Goal: Information Seeking & Learning: Learn about a topic

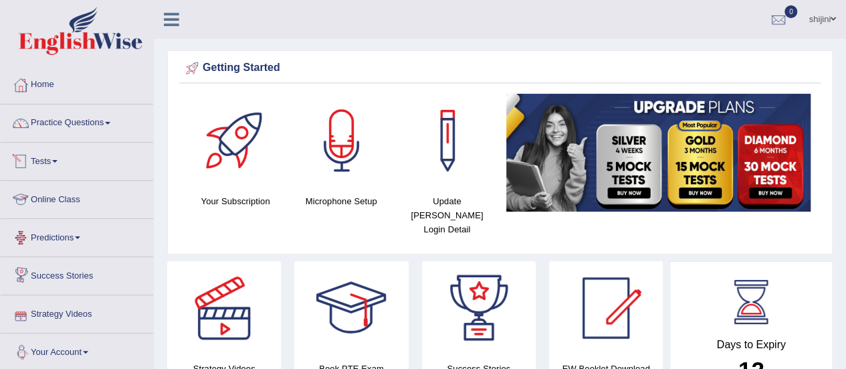
click at [43, 191] on link "Online Class" at bounding box center [77, 197] width 153 height 33
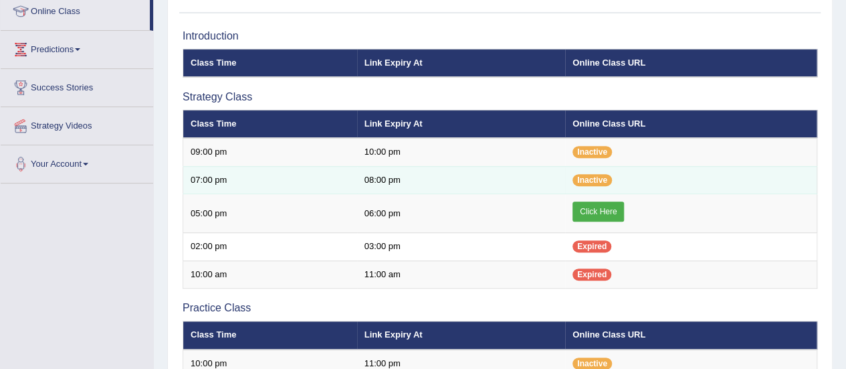
scroll to position [335, 0]
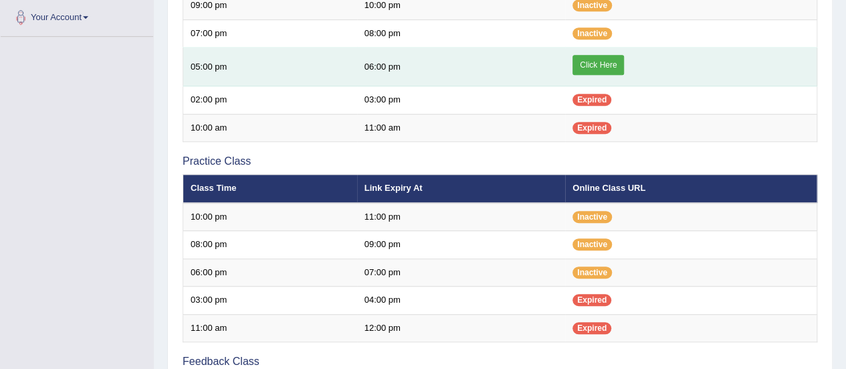
click at [610, 63] on link "Click Here" at bounding box center [599, 65] width 52 height 20
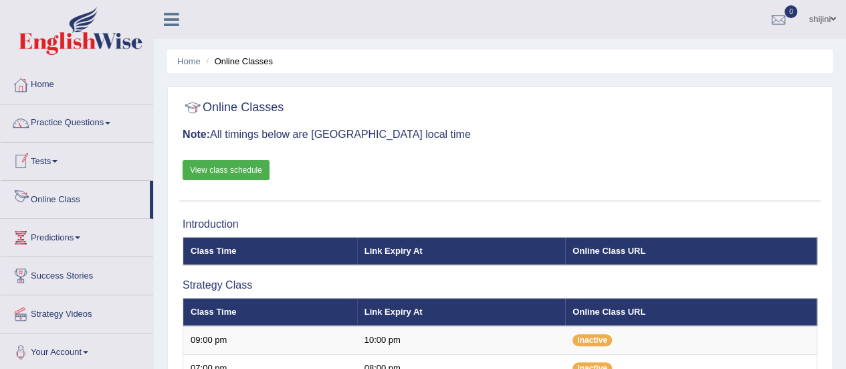
click at [70, 195] on link "Online Class" at bounding box center [75, 197] width 149 height 33
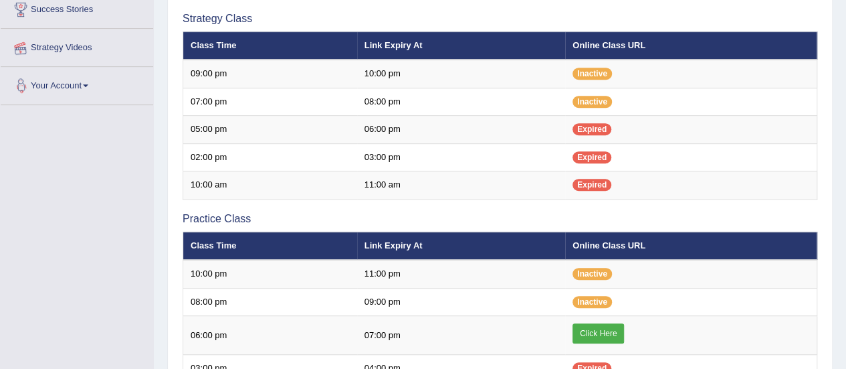
scroll to position [268, 0]
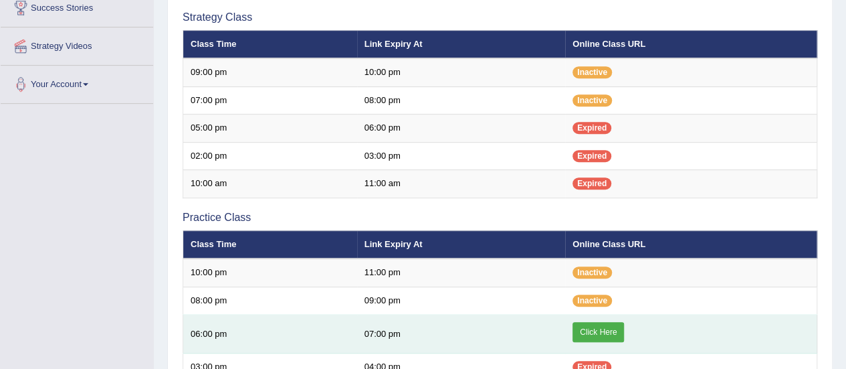
click at [586, 328] on link "Click Here" at bounding box center [599, 332] width 52 height 20
click at [598, 330] on link "Click Here" at bounding box center [599, 332] width 52 height 20
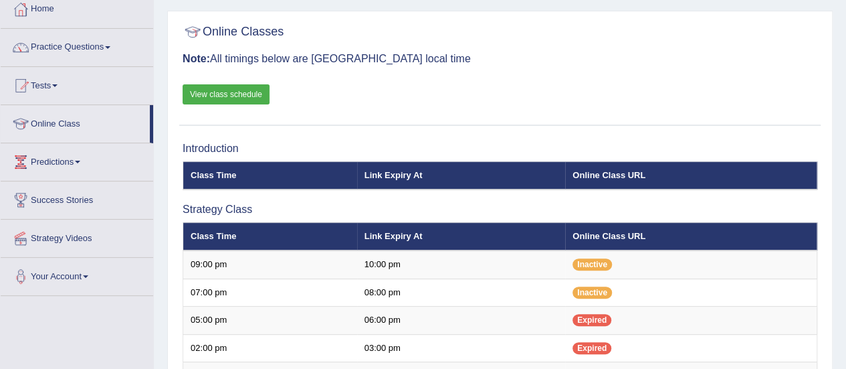
scroll to position [67, 0]
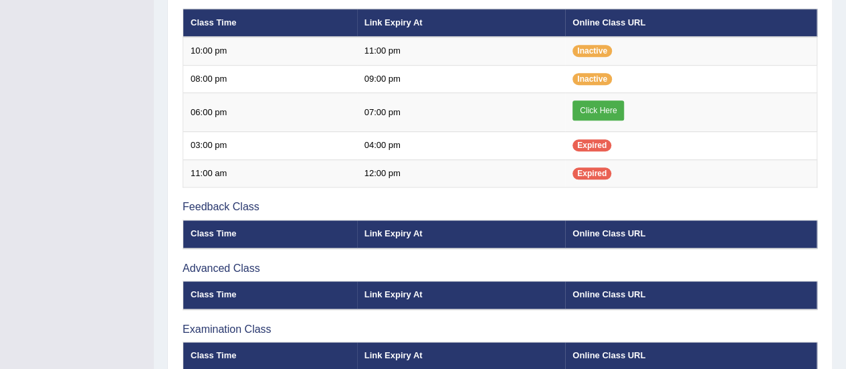
scroll to position [468, 0]
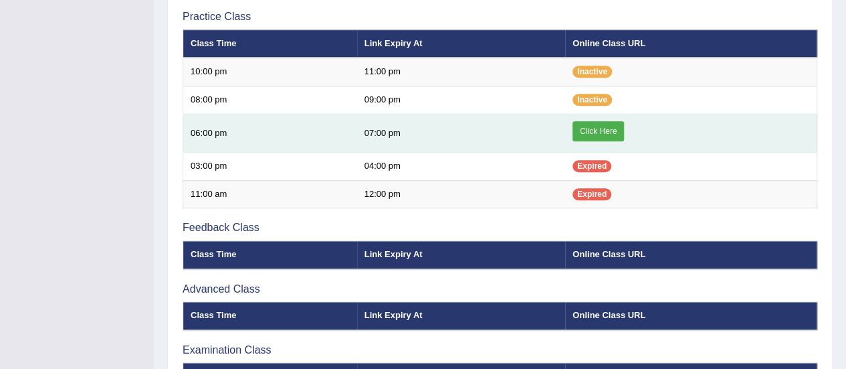
click at [597, 124] on link "Click Here" at bounding box center [599, 131] width 52 height 20
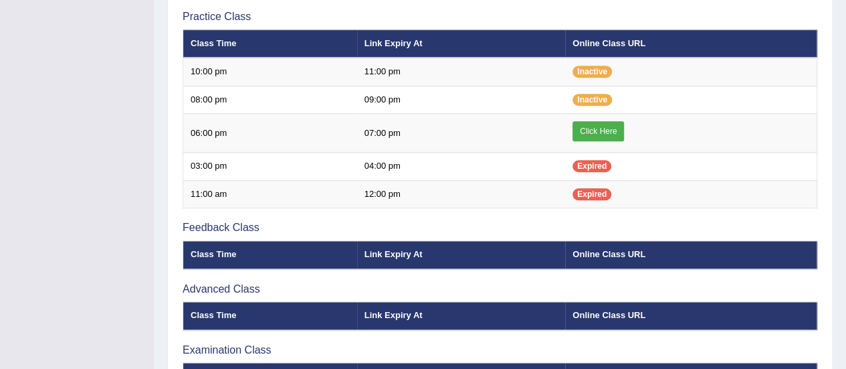
scroll to position [468, 0]
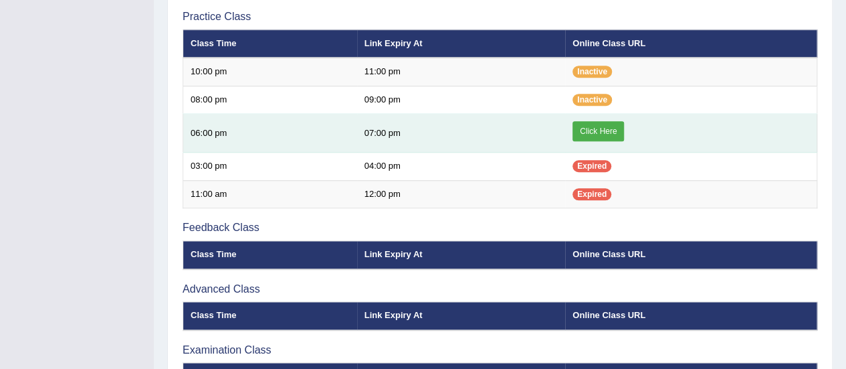
click at [606, 128] on link "Click Here" at bounding box center [599, 131] width 52 height 20
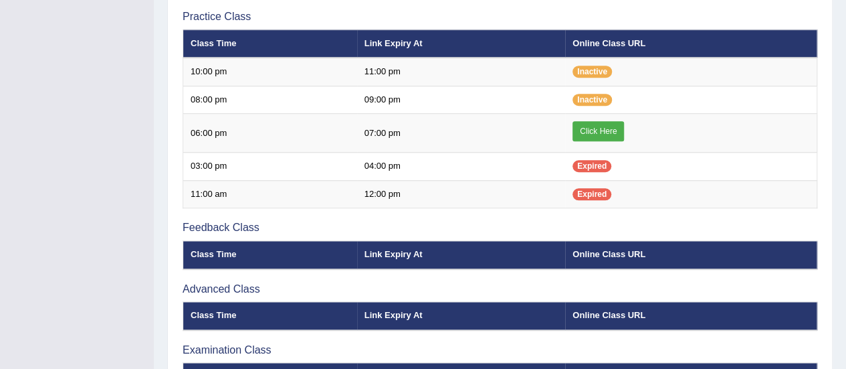
scroll to position [468, 0]
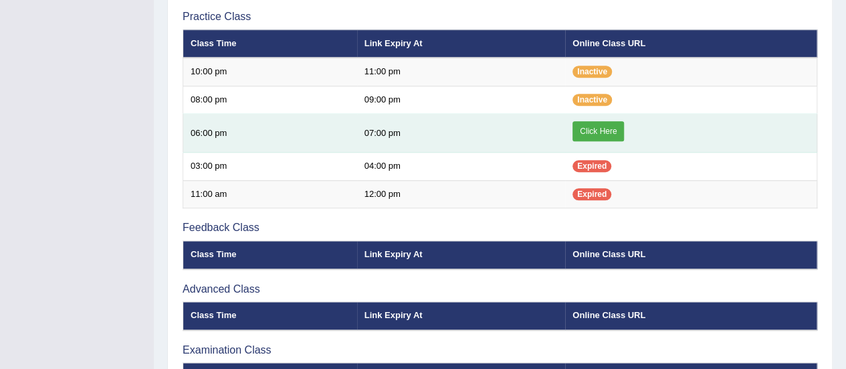
click at [612, 130] on link "Click Here" at bounding box center [599, 131] width 52 height 20
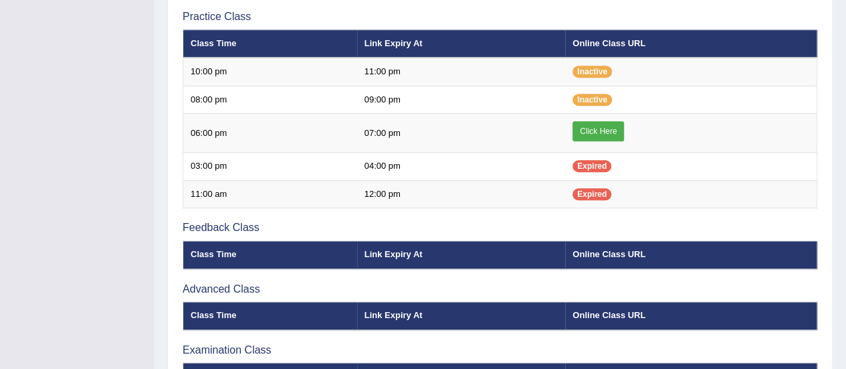
scroll to position [468, 0]
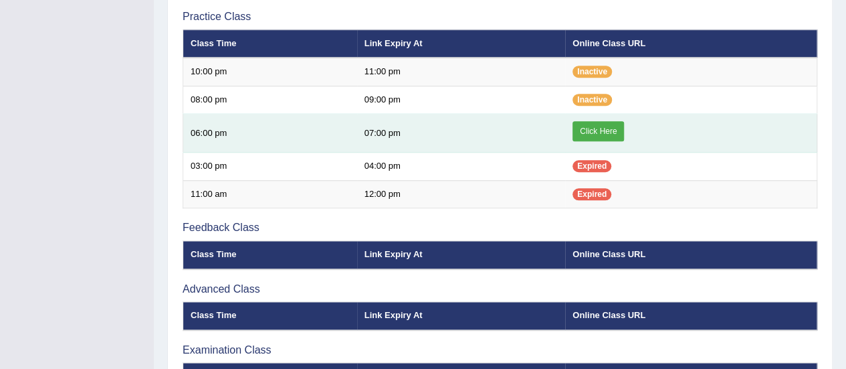
click at [573, 126] on link "Click Here" at bounding box center [599, 131] width 52 height 20
click at [618, 133] on link "Click Here" at bounding box center [599, 131] width 52 height 20
click at [608, 133] on link "Click Here" at bounding box center [599, 131] width 52 height 20
click at [578, 130] on link "Click Here" at bounding box center [599, 131] width 52 height 20
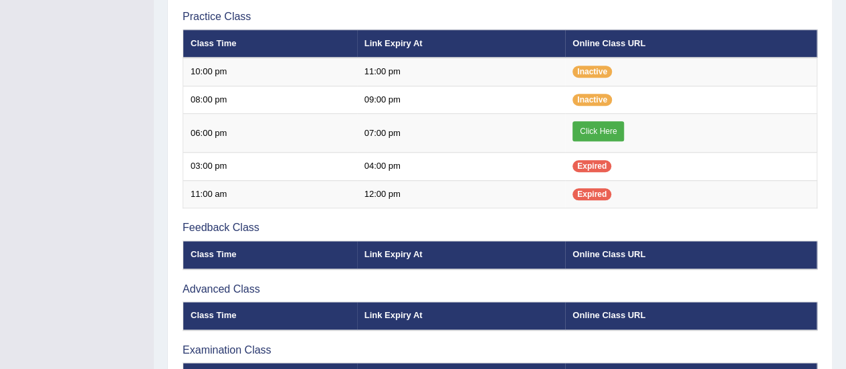
scroll to position [468, 0]
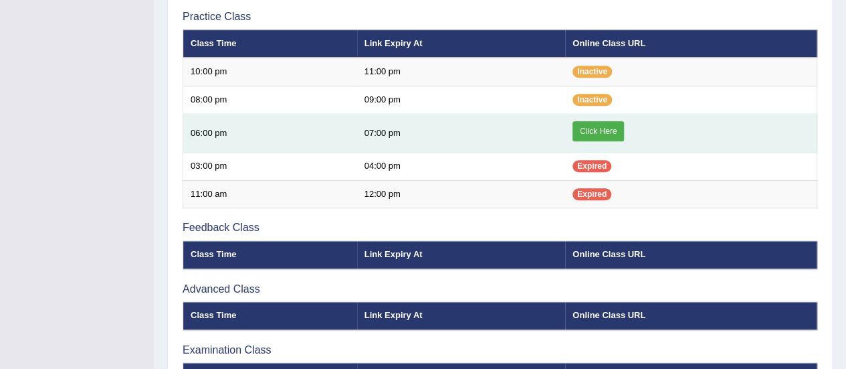
click at [588, 129] on link "Click Here" at bounding box center [599, 131] width 52 height 20
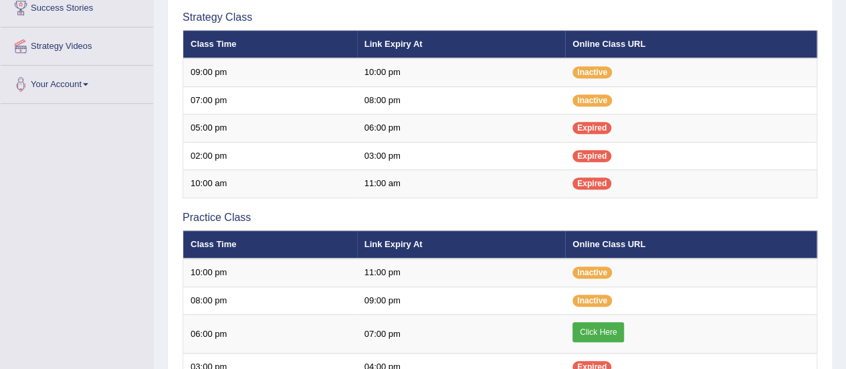
scroll to position [401, 0]
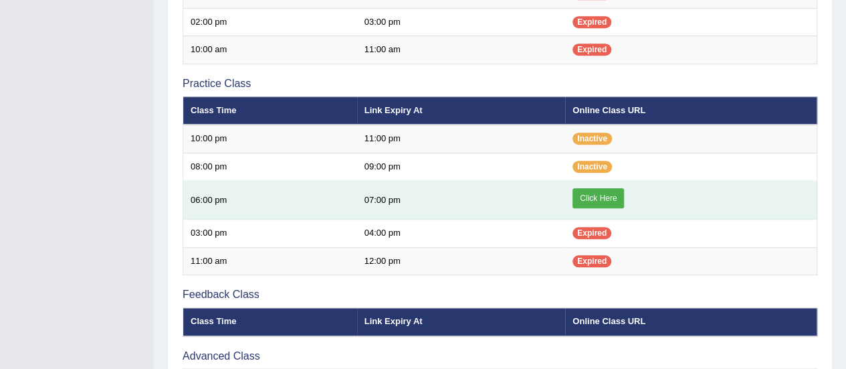
click at [594, 201] on link "Click Here" at bounding box center [599, 198] width 52 height 20
click at [602, 201] on link "Click Here" at bounding box center [599, 198] width 52 height 20
